Goal: Information Seeking & Learning: Learn about a topic

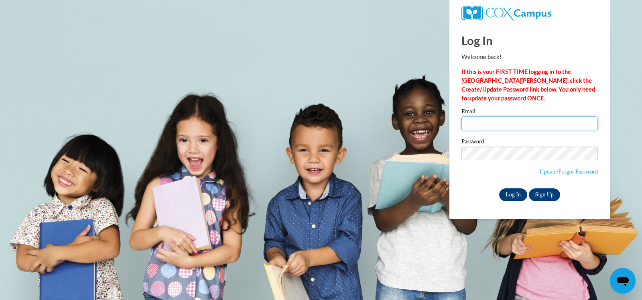
type input "[EMAIL_ADDRESS][DOMAIN_NAME]"
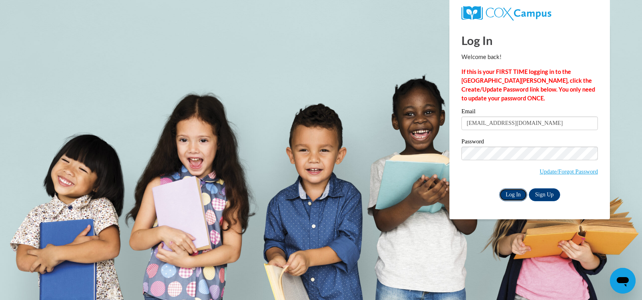
click at [514, 193] on input "Log In" at bounding box center [513, 194] width 28 height 13
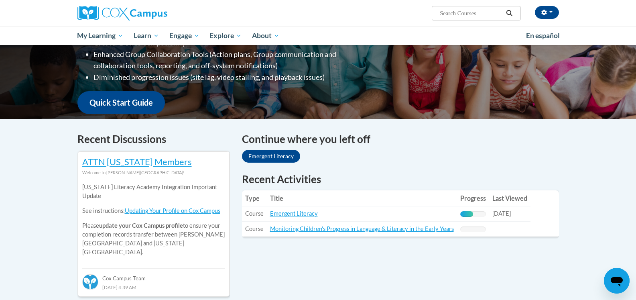
scroll to position [201, 0]
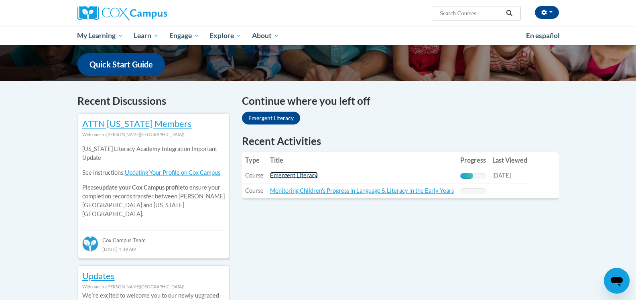
click at [304, 177] on link "Emergent Literacy" at bounding box center [294, 175] width 48 height 7
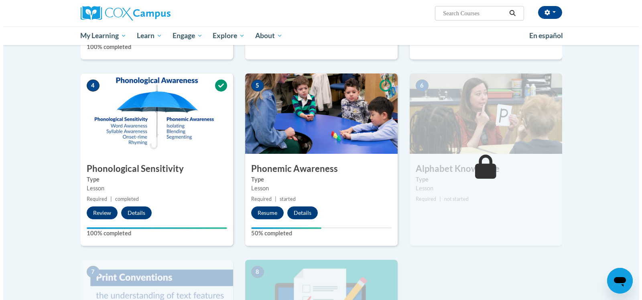
scroll to position [361, 0]
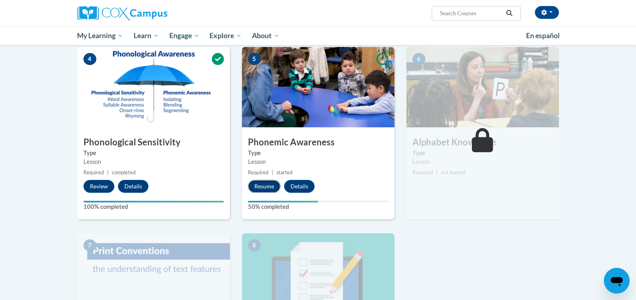
click at [266, 186] on button "Resume" at bounding box center [264, 186] width 33 height 13
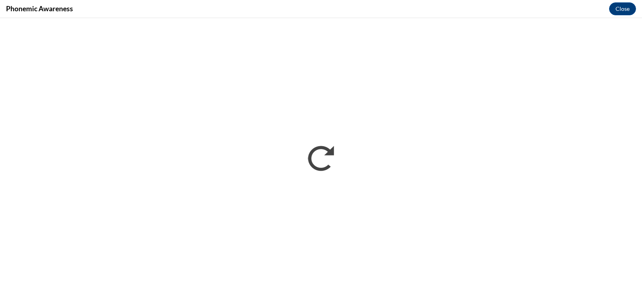
scroll to position [0, 0]
